Goal: Task Accomplishment & Management: Use online tool/utility

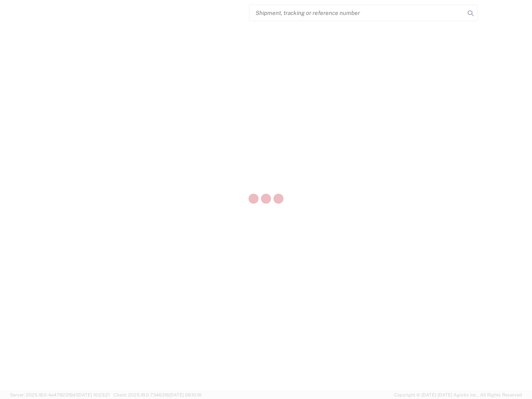
select select "US"
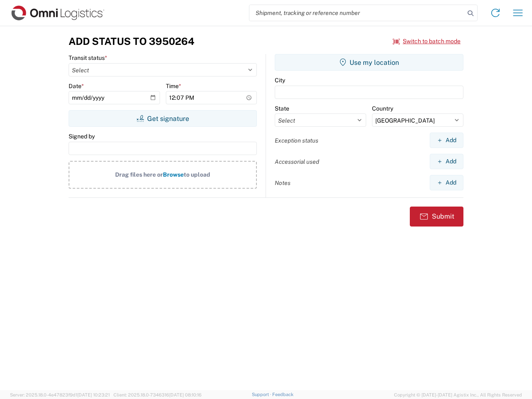
click at [357, 13] on input "search" at bounding box center [356, 13] width 215 height 16
click at [470, 13] on icon at bounding box center [471, 13] width 12 height 12
click at [495, 13] on icon at bounding box center [495, 12] width 13 height 13
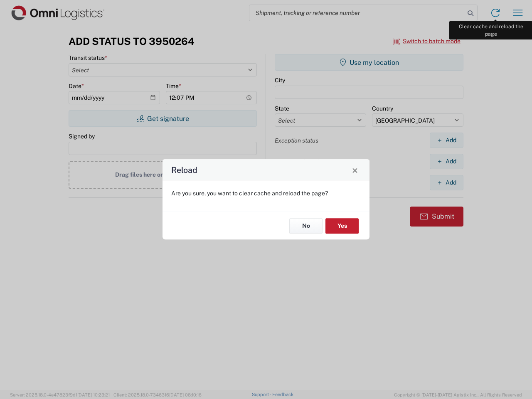
click at [518, 13] on div "Reload Are you sure, you want to clear cache and reload the page? No Yes" at bounding box center [266, 199] width 532 height 399
click at [427, 41] on div "Reload Are you sure, you want to clear cache and reload the page? No Yes" at bounding box center [266, 199] width 532 height 399
click at [162, 118] on div "Reload Are you sure, you want to clear cache and reload the page? No Yes" at bounding box center [266, 199] width 532 height 399
click at [369, 62] on div "Reload Are you sure, you want to clear cache and reload the page? No Yes" at bounding box center [266, 199] width 532 height 399
click at [446, 140] on div "Reload Are you sure, you want to clear cache and reload the page? No Yes" at bounding box center [266, 199] width 532 height 399
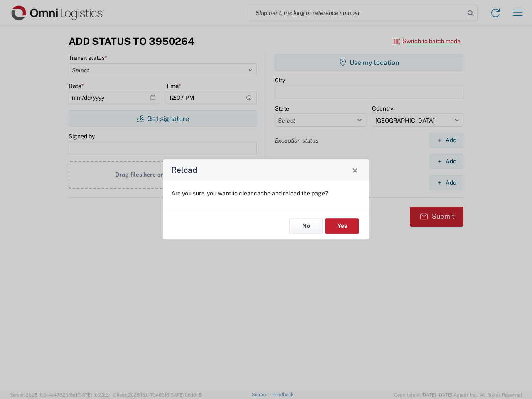
click at [446, 161] on div "Reload Are you sure, you want to clear cache and reload the page? No Yes" at bounding box center [266, 199] width 532 height 399
click at [446, 182] on div "Reload Are you sure, you want to clear cache and reload the page? No Yes" at bounding box center [266, 199] width 532 height 399
